Goal: Book appointment/travel/reservation

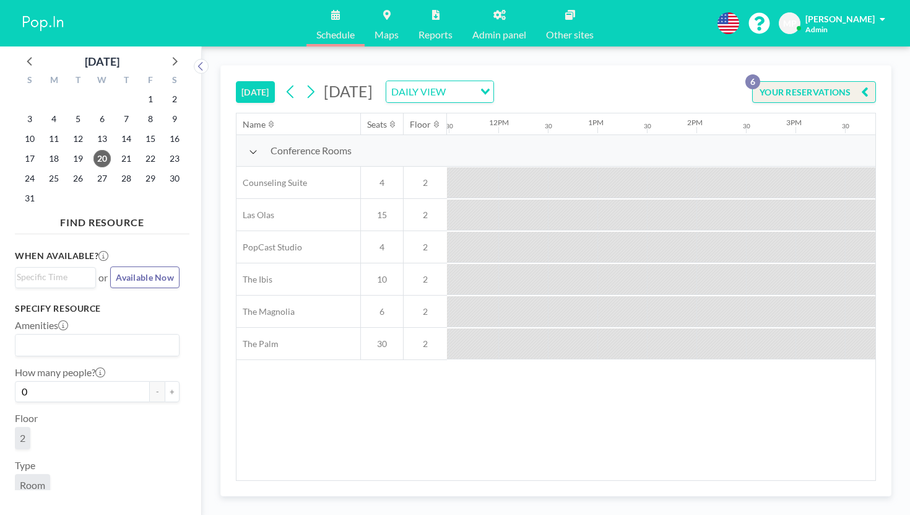
scroll to position [0, 1288]
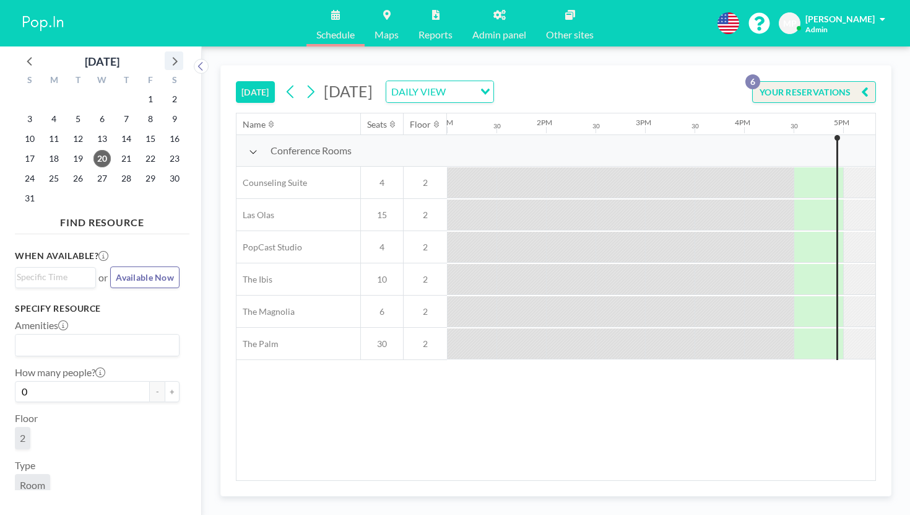
click at [166, 56] on icon at bounding box center [174, 61] width 16 height 16
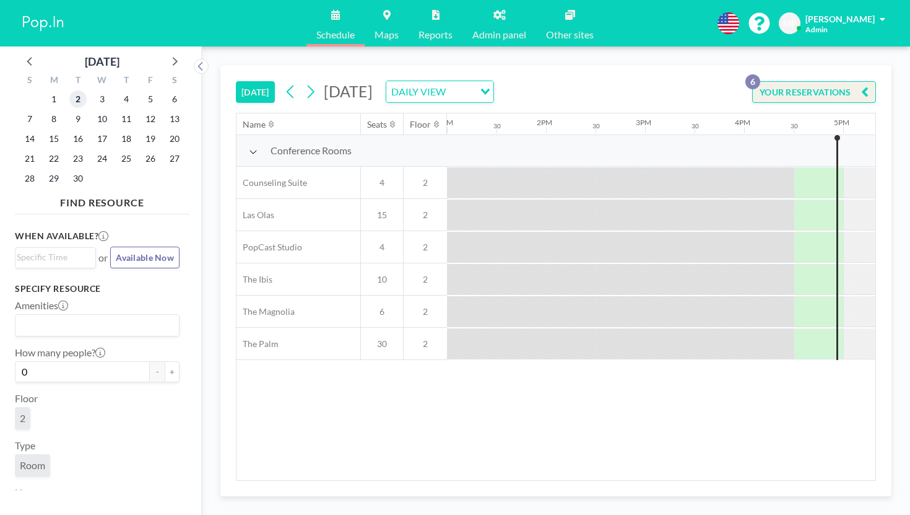
click at [69, 90] on span "2" at bounding box center [77, 98] width 17 height 17
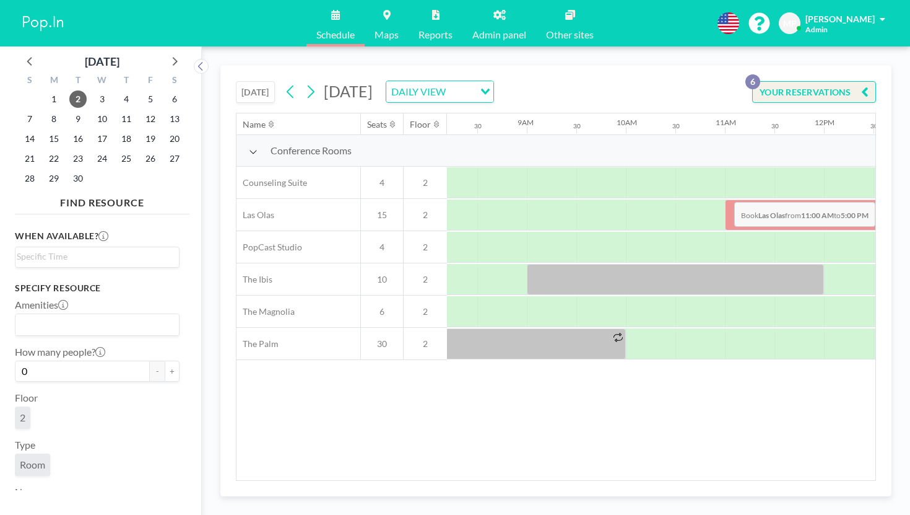
scroll to position [0, 816]
drag, startPoint x: 544, startPoint y: 177, endPoint x: 821, endPoint y: 173, distance: 276.8
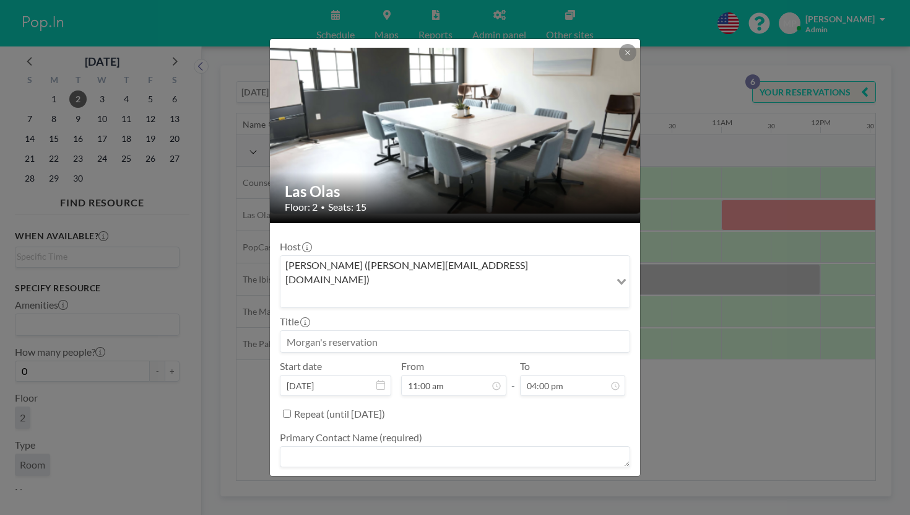
click at [412, 331] on input at bounding box center [455, 341] width 349 height 21
type input "US RENAL CARE"
click at [490, 446] on textarea at bounding box center [455, 456] width 351 height 21
type textarea "-"
type textarea "[PERSON_NAME]"
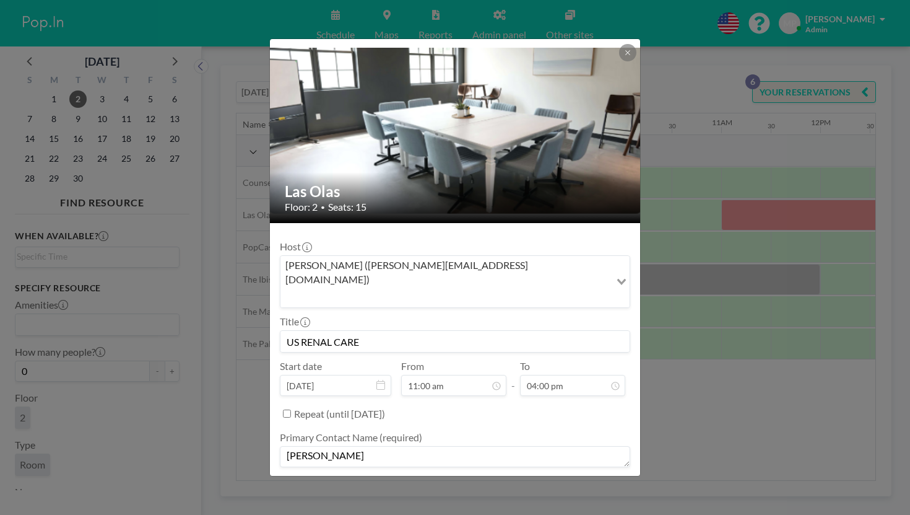
click at [491, 492] on textarea at bounding box center [455, 502] width 351 height 21
type textarea "-"
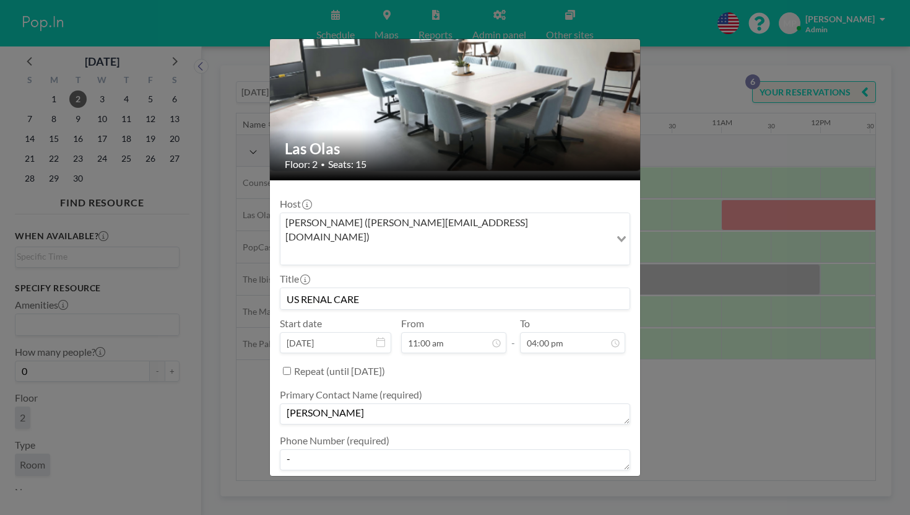
type textarea "?"
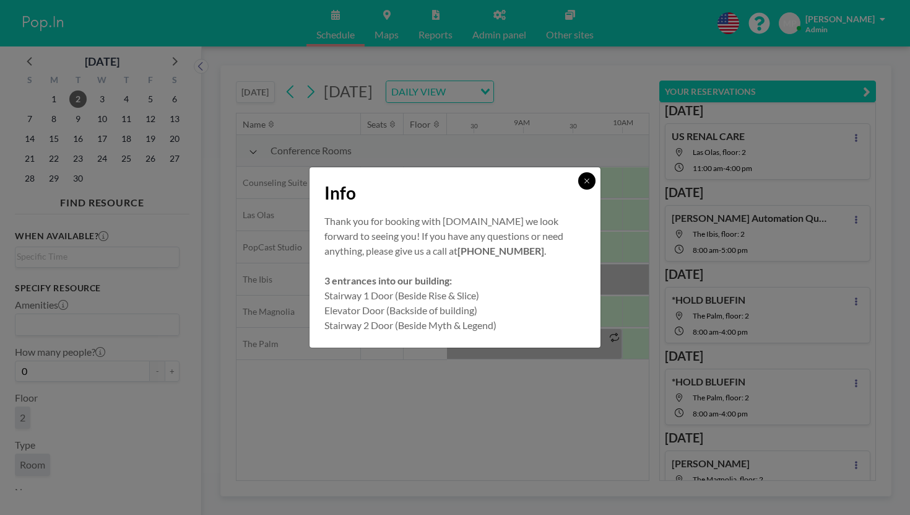
click at [583, 185] on icon at bounding box center [586, 180] width 7 height 7
